Goal: Transaction & Acquisition: Download file/media

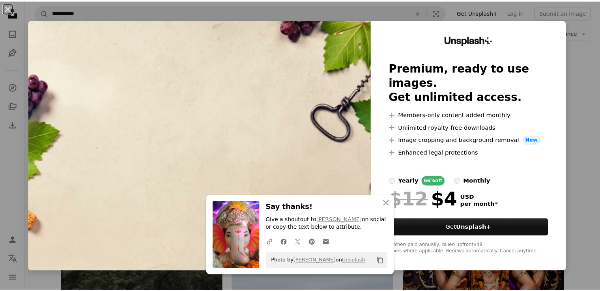
scroll to position [737, 0]
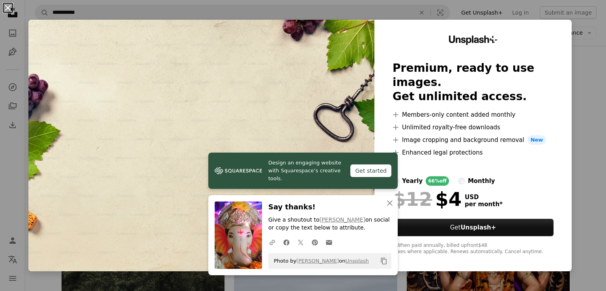
click at [6, 8] on button "An X shape" at bounding box center [7, 7] width 9 height 9
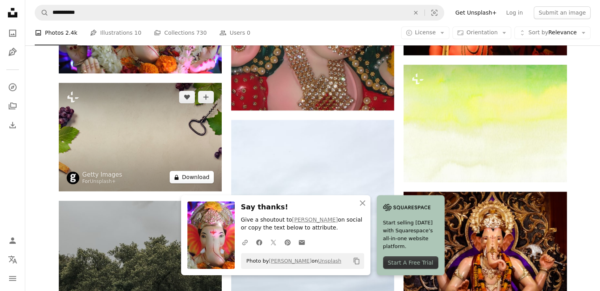
click at [193, 174] on button "A lock Download" at bounding box center [192, 177] width 44 height 13
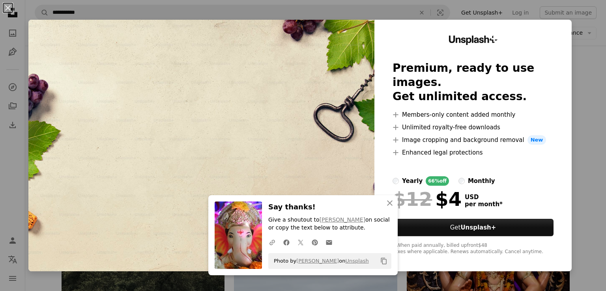
click at [9, 10] on button "An X shape" at bounding box center [7, 7] width 9 height 9
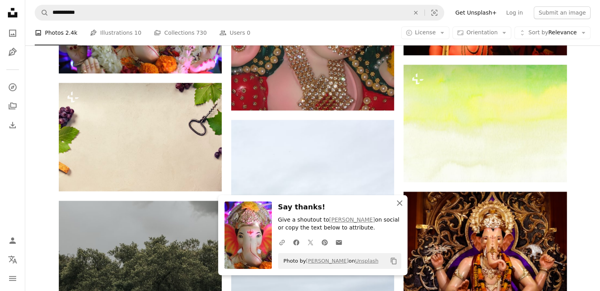
click at [392, 203] on button "An X shape Close" at bounding box center [400, 203] width 16 height 16
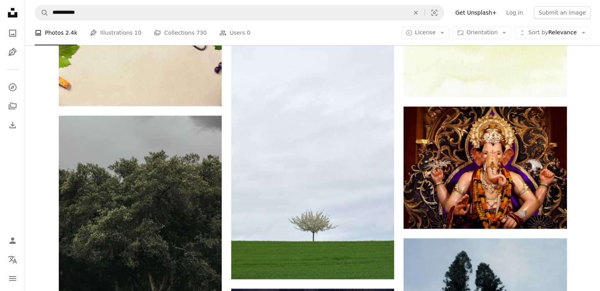
scroll to position [776, 0]
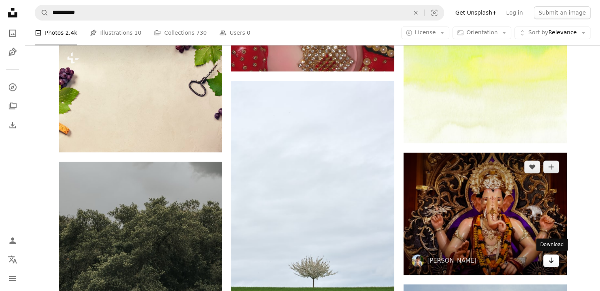
click at [547, 262] on link "Arrow pointing down" at bounding box center [551, 261] width 16 height 13
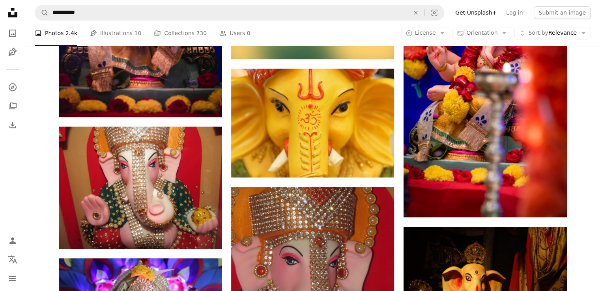
scroll to position [414, 0]
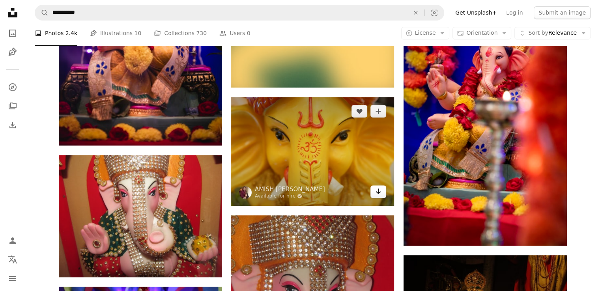
click at [377, 190] on icon "Arrow pointing down" at bounding box center [378, 191] width 6 height 9
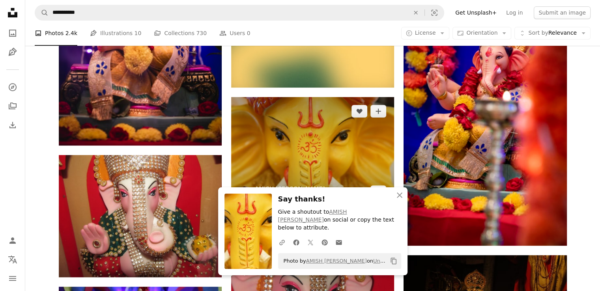
scroll to position [317, 0]
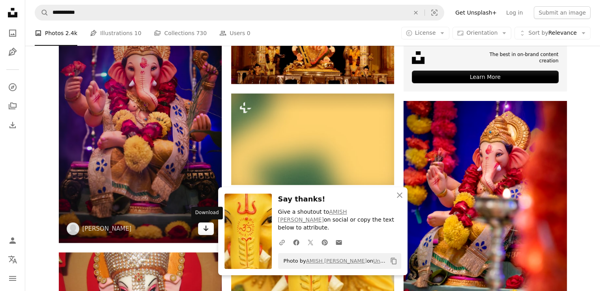
click at [206, 231] on icon "Arrow pointing down" at bounding box center [206, 228] width 6 height 9
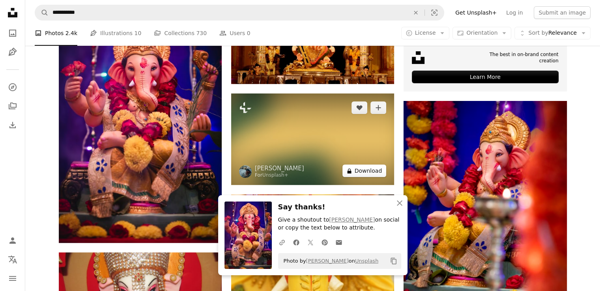
click at [355, 173] on button "A lock Download" at bounding box center [365, 171] width 44 height 13
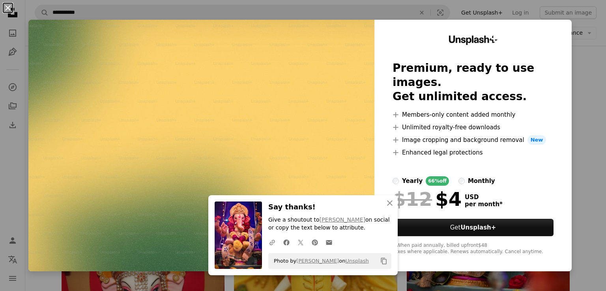
click at [10, 10] on button "An X shape" at bounding box center [7, 7] width 9 height 9
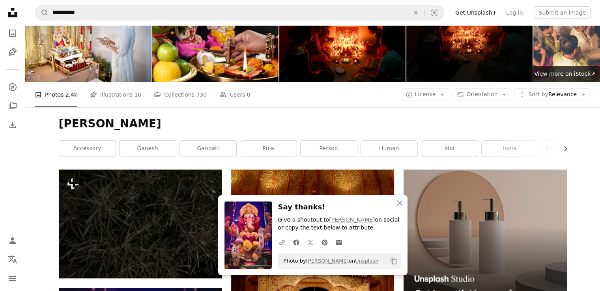
scroll to position [25, 0]
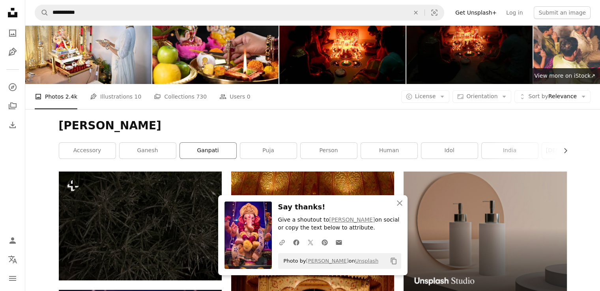
click at [208, 152] on link "ganpati" at bounding box center [208, 151] width 56 height 16
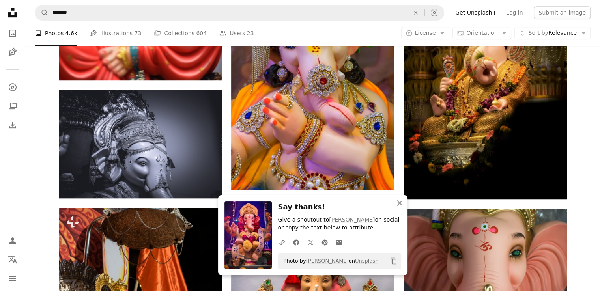
scroll to position [338, 0]
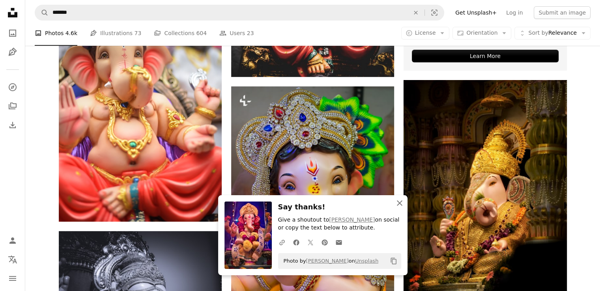
click at [400, 200] on icon "An X shape" at bounding box center [399, 203] width 9 height 9
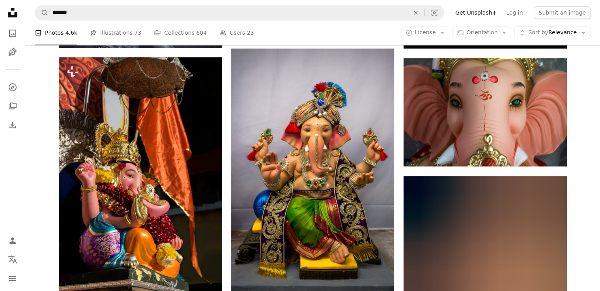
scroll to position [637, 0]
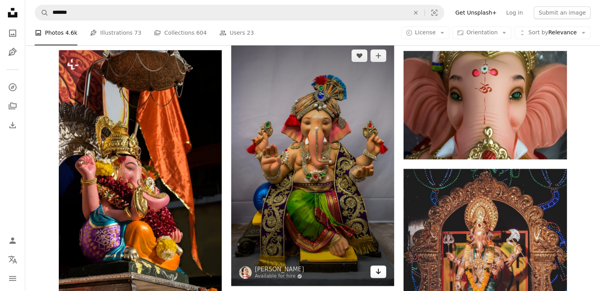
click at [379, 276] on link "Arrow pointing down" at bounding box center [379, 272] width 16 height 13
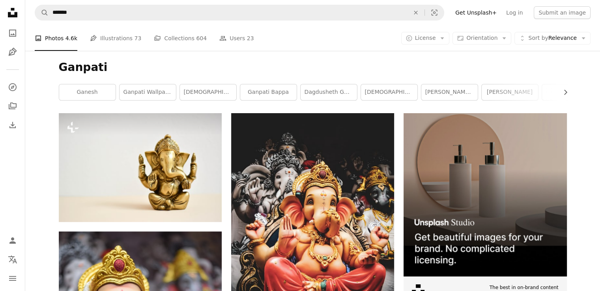
scroll to position [0, 0]
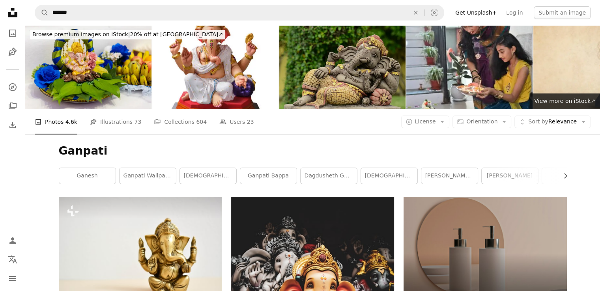
click at [328, 67] on img at bounding box center [342, 67] width 126 height 84
